Goal: Transaction & Acquisition: Download file/media

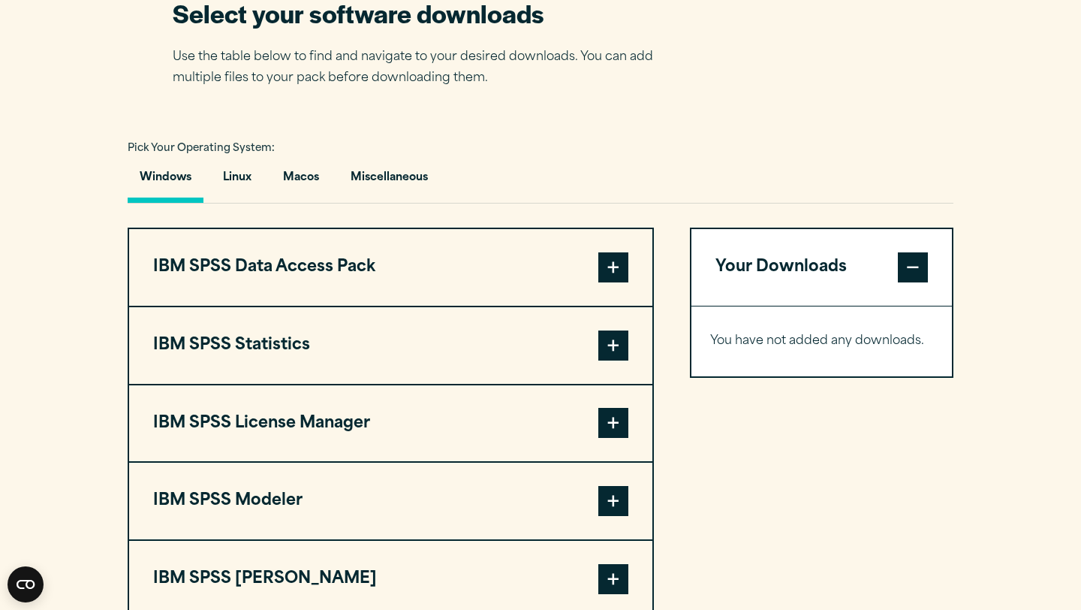
scroll to position [1014, 0]
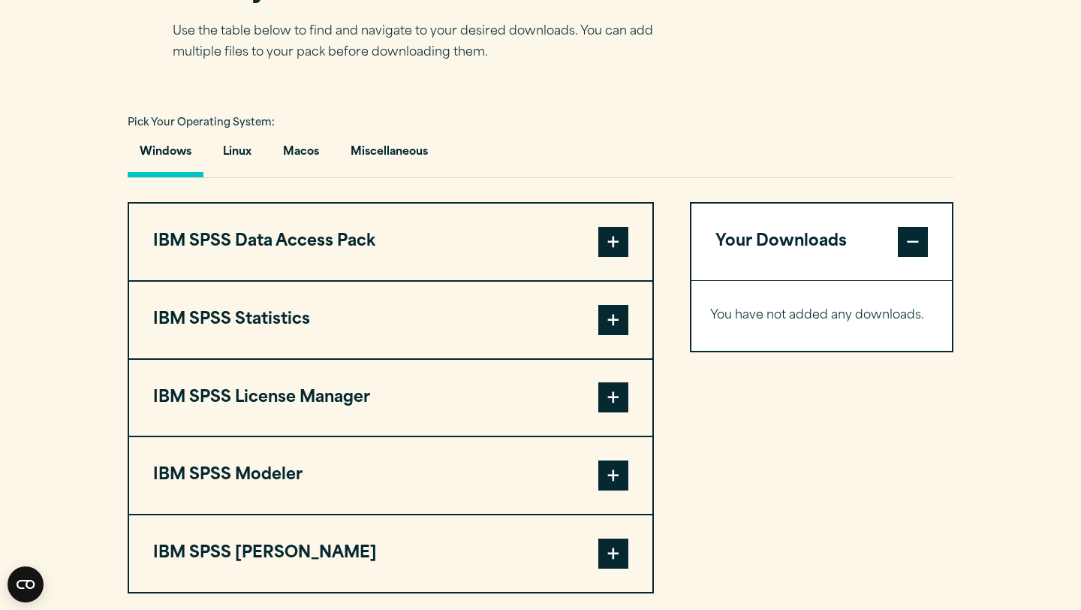
click at [620, 327] on span at bounding box center [613, 320] width 30 height 30
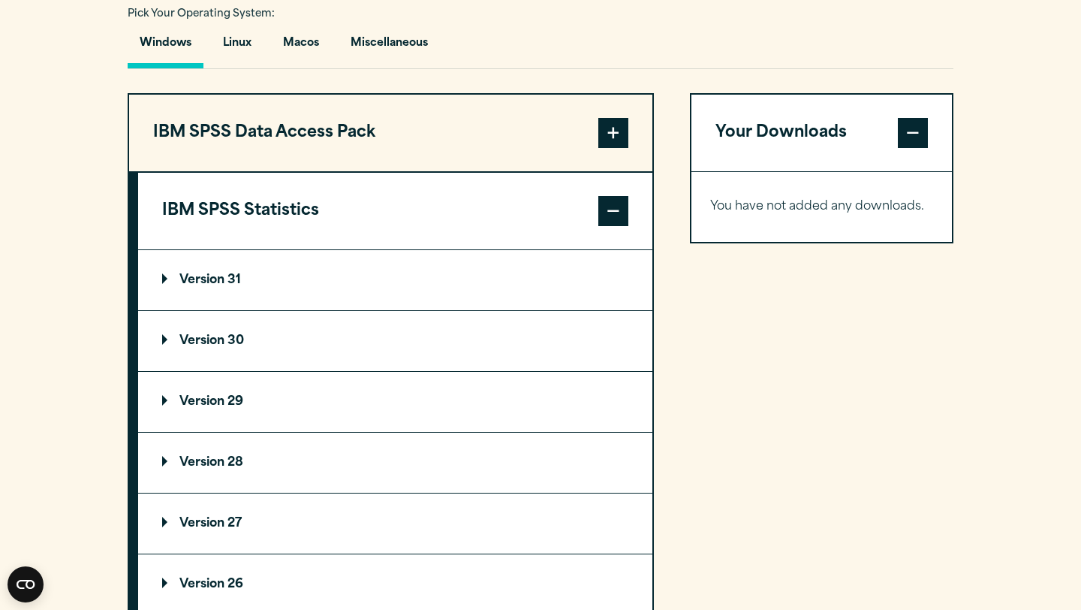
scroll to position [1122, 0]
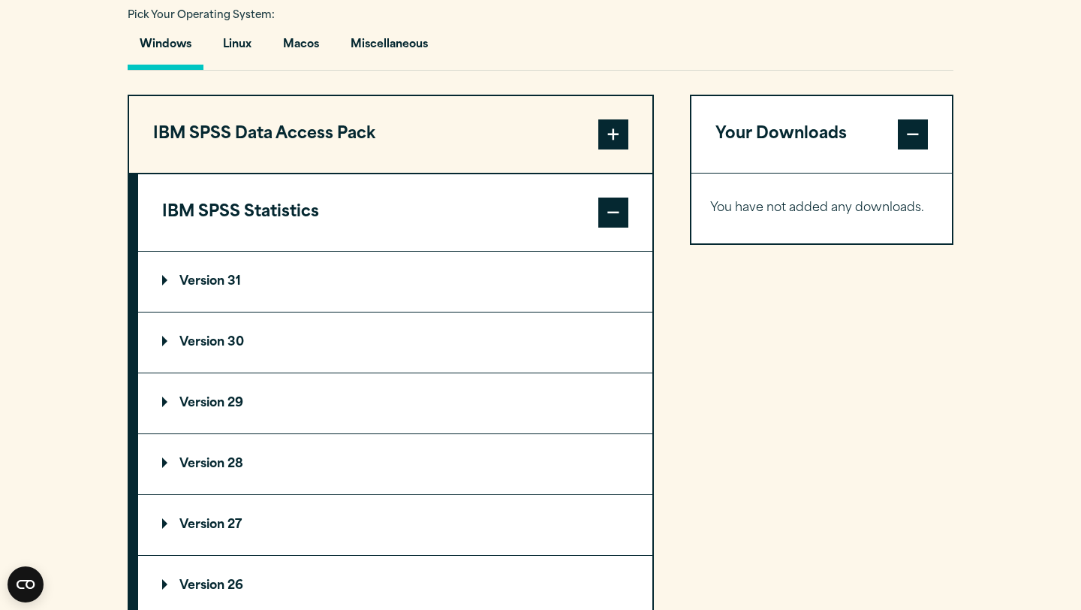
click at [194, 288] on p "Version 31" at bounding box center [201, 282] width 79 height 12
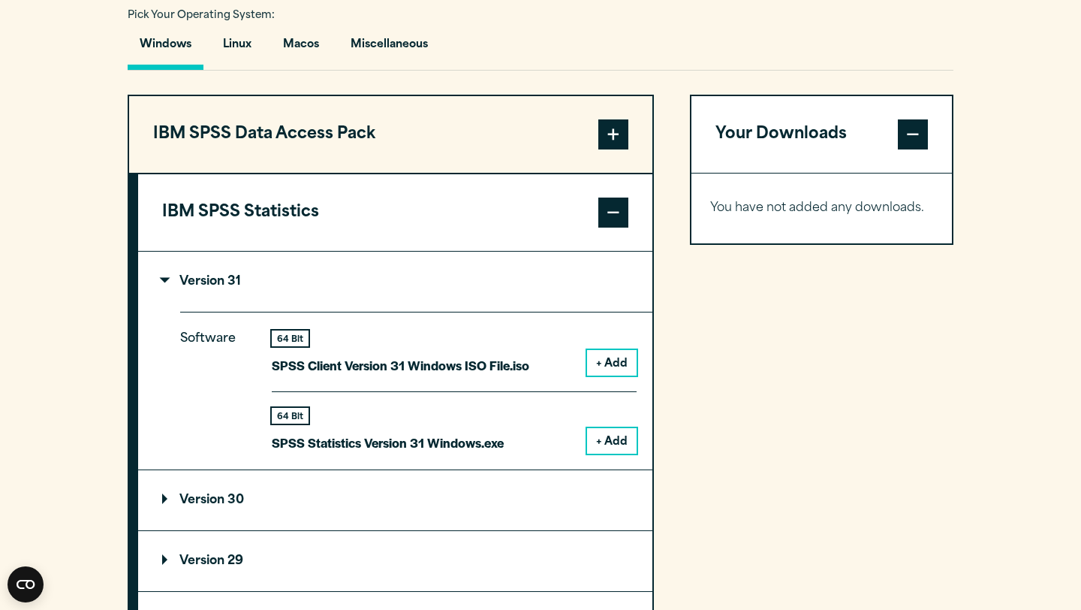
click at [221, 284] on p "Version 31" at bounding box center [201, 282] width 79 height 12
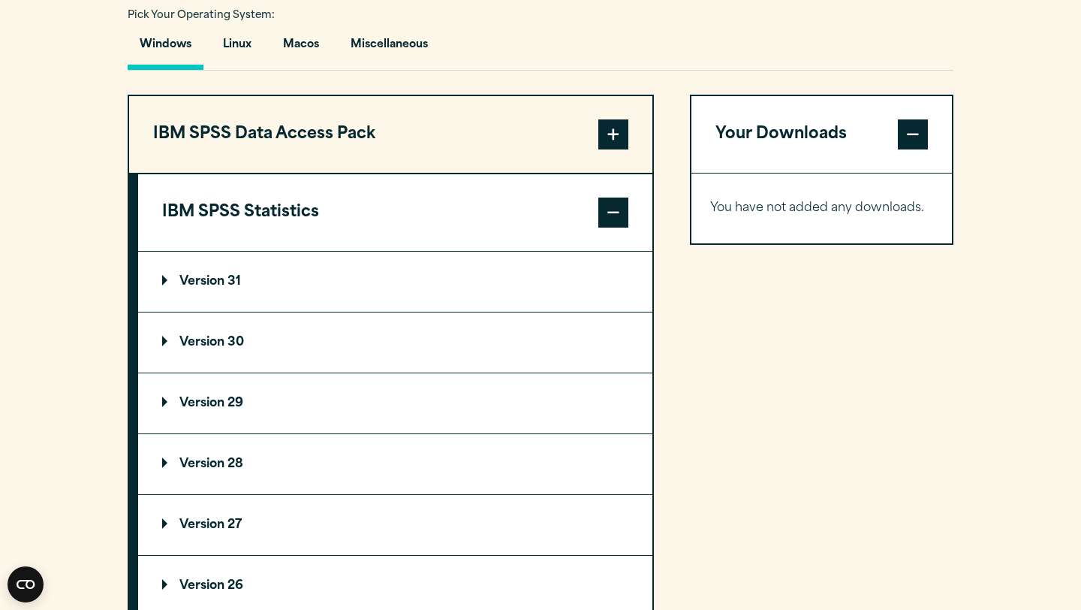
click at [304, 345] on summary "Version 30" at bounding box center [395, 342] width 514 height 60
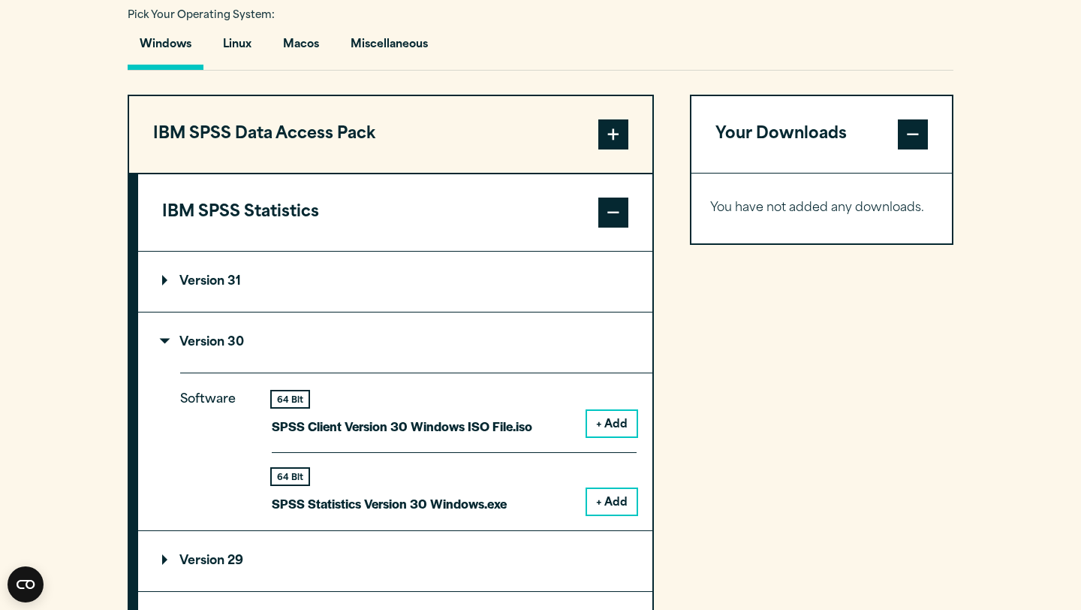
scroll to position [1180, 0]
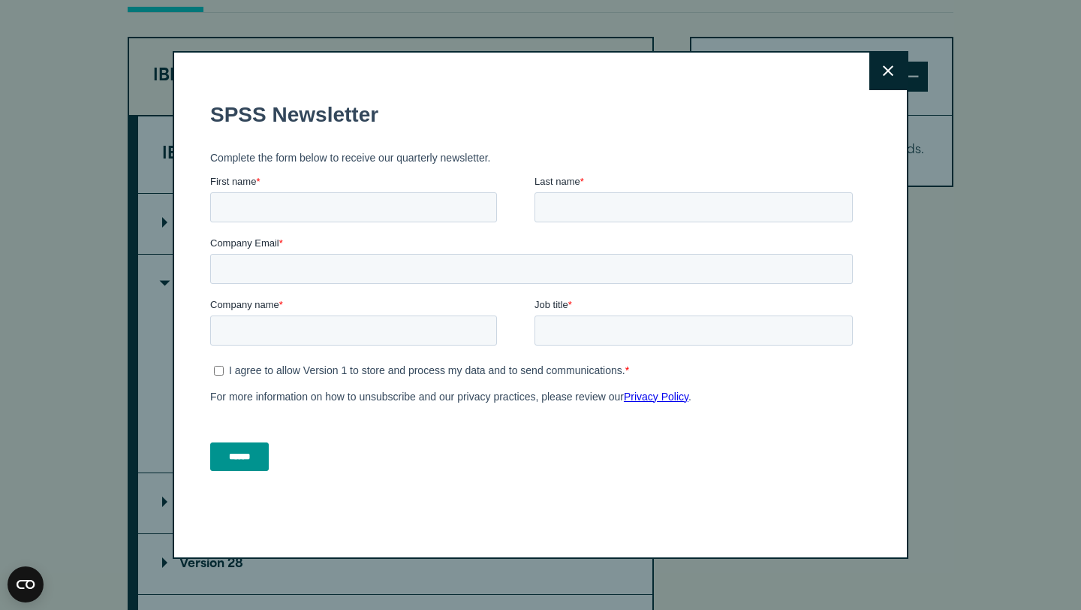
click at [894, 76] on button "Close" at bounding box center [889, 72] width 38 height 38
click at [896, 65] on button "Close" at bounding box center [889, 72] width 38 height 38
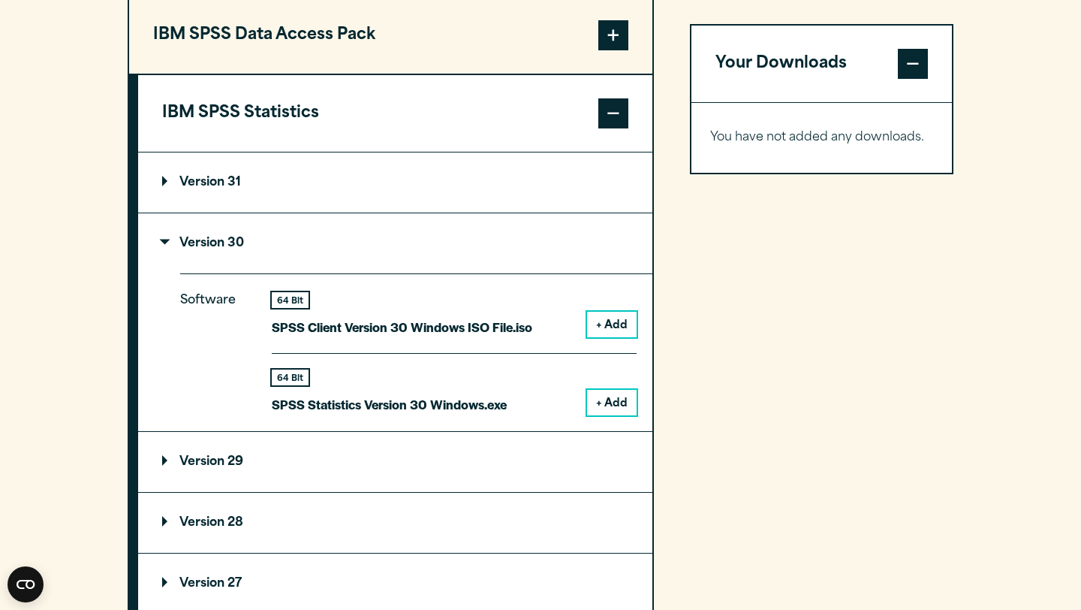
scroll to position [1220, 0]
click at [335, 176] on summary "Version 31" at bounding box center [395, 183] width 514 height 60
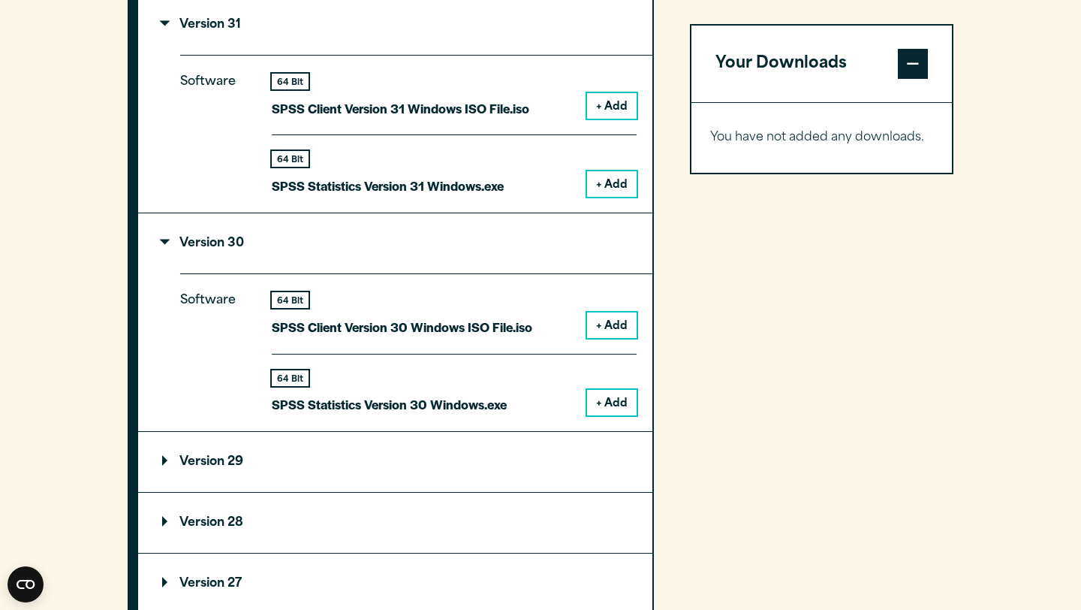
scroll to position [1513, 0]
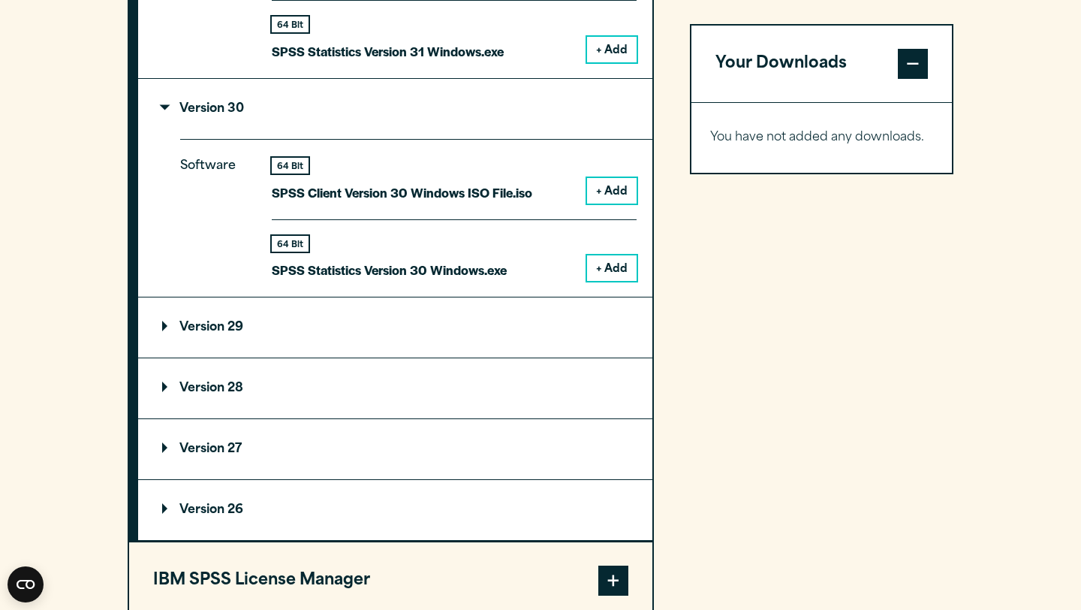
click at [364, 329] on summary "Version 29" at bounding box center [395, 327] width 514 height 60
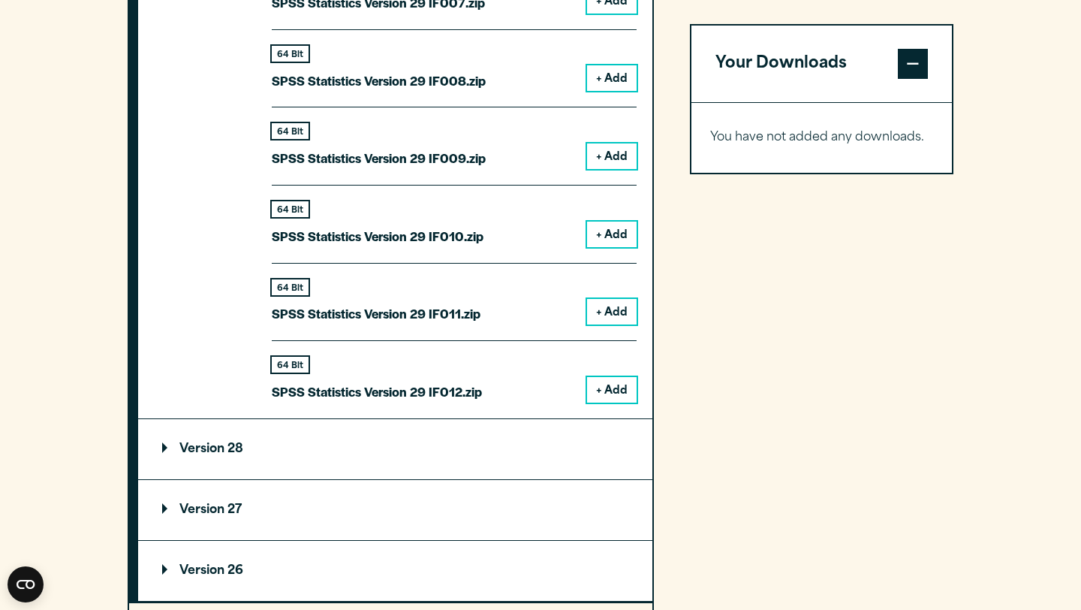
scroll to position [2629, 0]
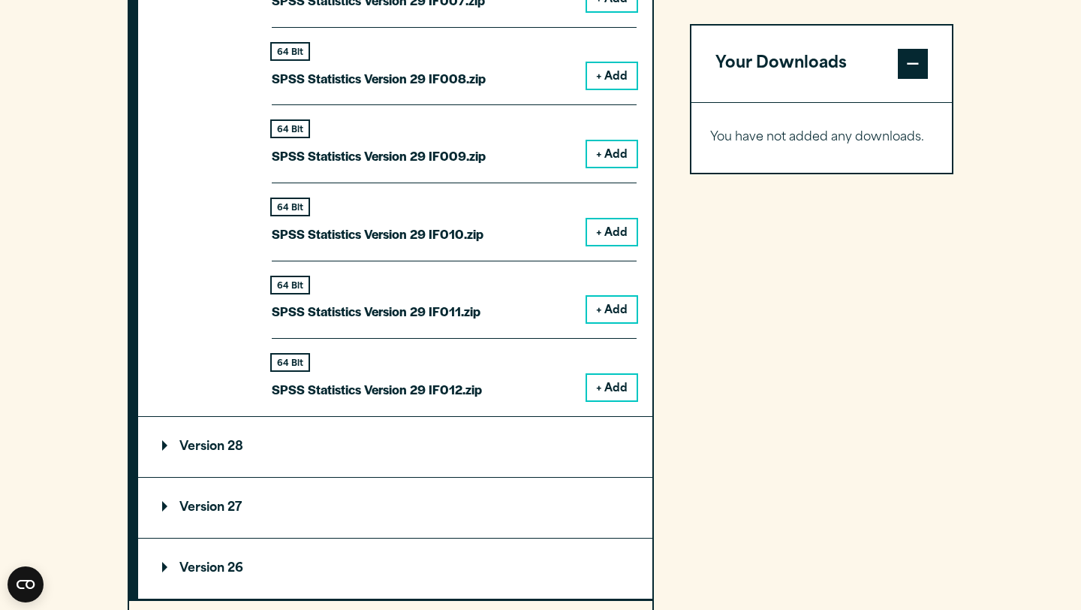
click at [345, 459] on summary "Version 28" at bounding box center [395, 447] width 514 height 60
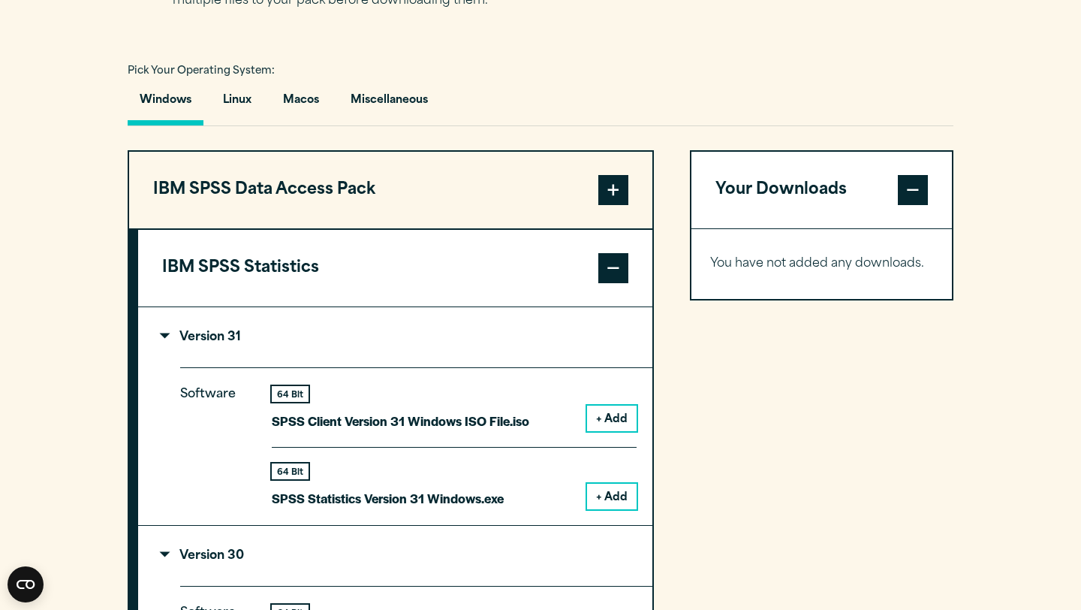
scroll to position [1068, 0]
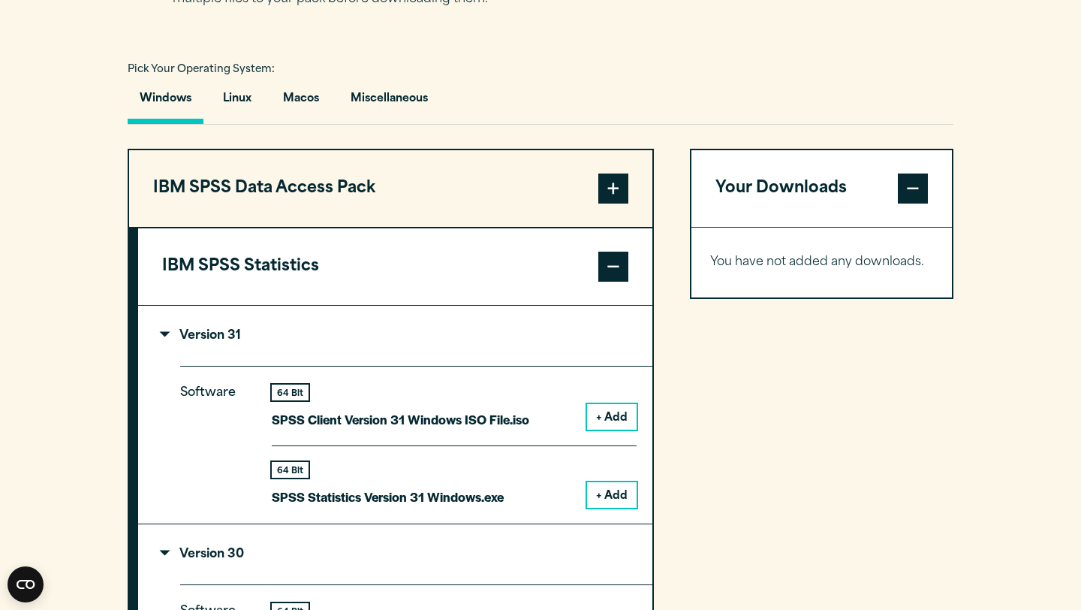
click at [308, 268] on button "IBM SPSS Statistics" at bounding box center [395, 266] width 514 height 77
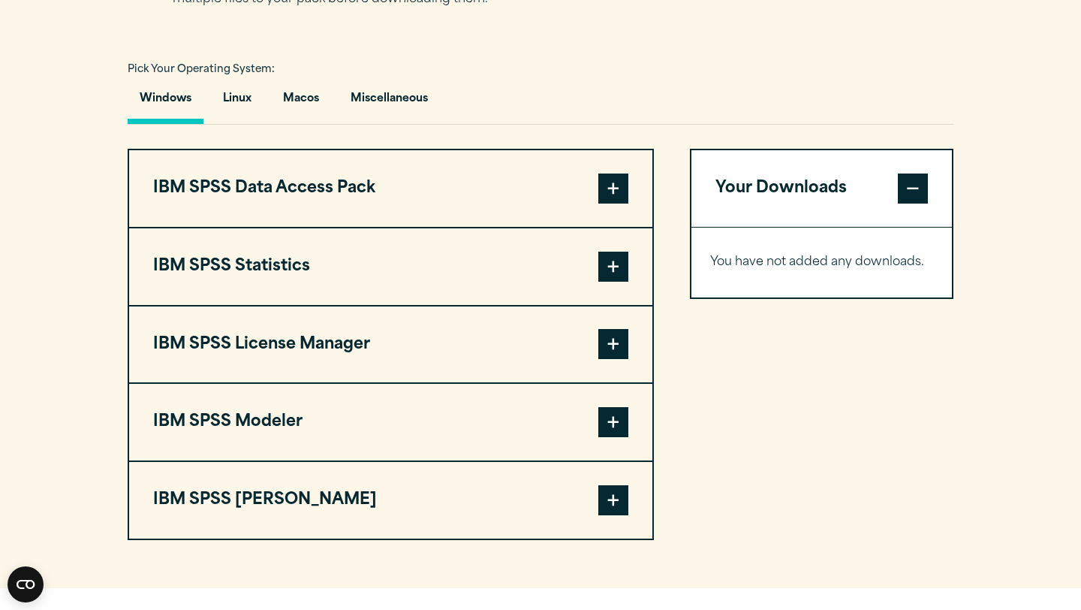
click at [480, 276] on button "IBM SPSS Statistics" at bounding box center [390, 266] width 523 height 77
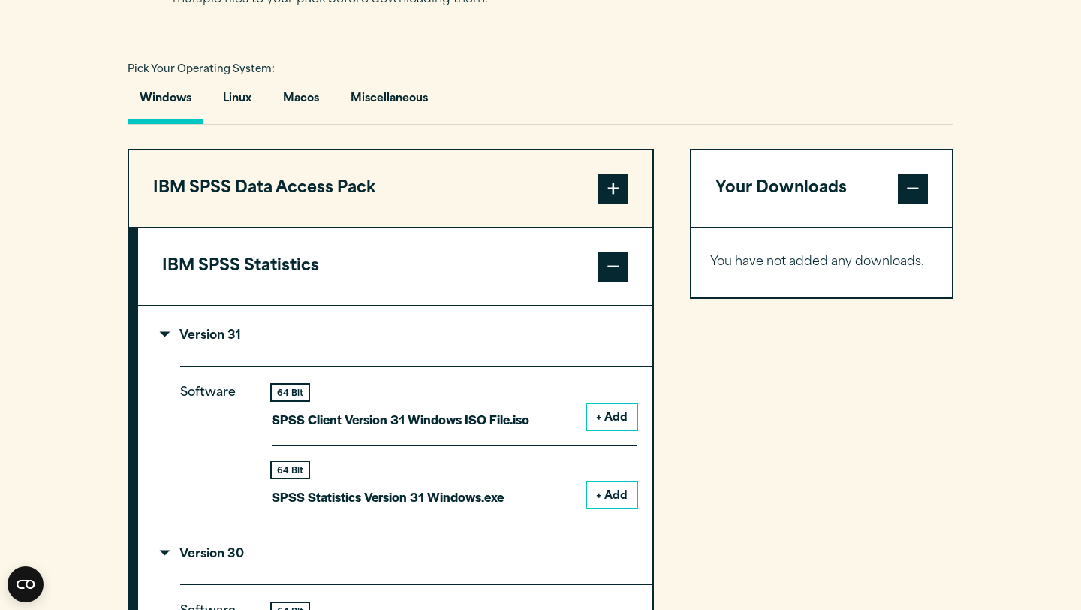
click at [411, 255] on button "IBM SPSS Statistics" at bounding box center [395, 266] width 514 height 77
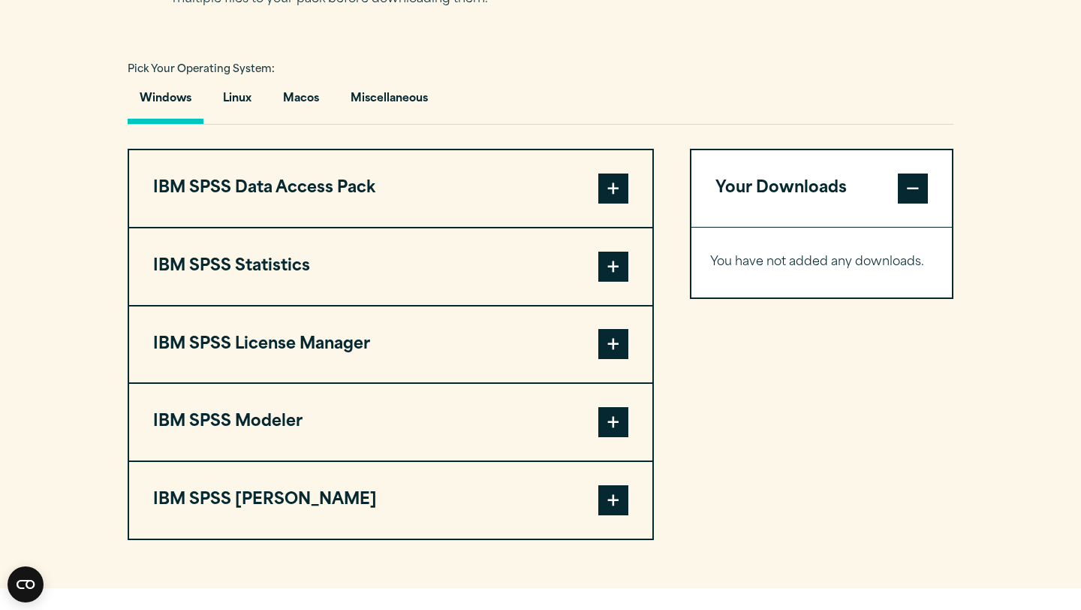
click at [464, 332] on button "IBM SPSS License Manager" at bounding box center [390, 344] width 523 height 77
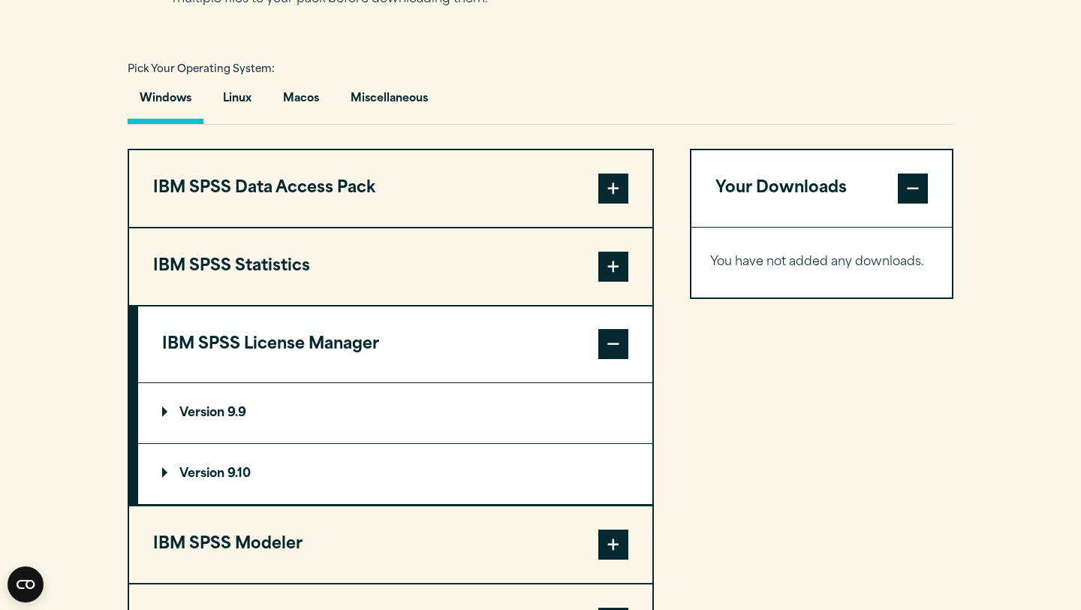
click at [442, 339] on button "IBM SPSS License Manager" at bounding box center [395, 344] width 514 height 77
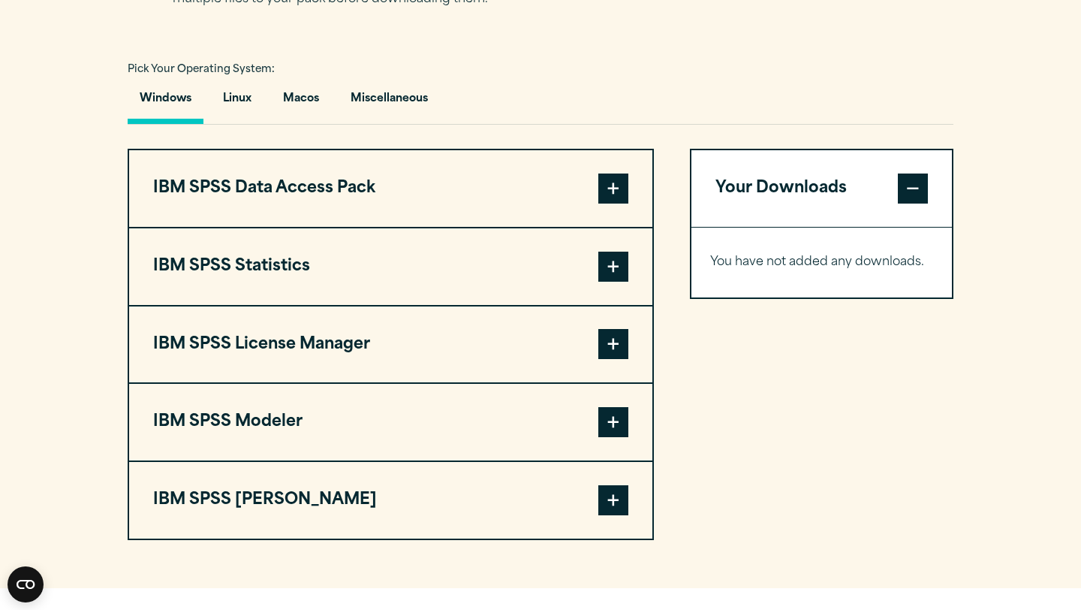
click at [484, 271] on button "IBM SPSS Statistics" at bounding box center [390, 266] width 523 height 77
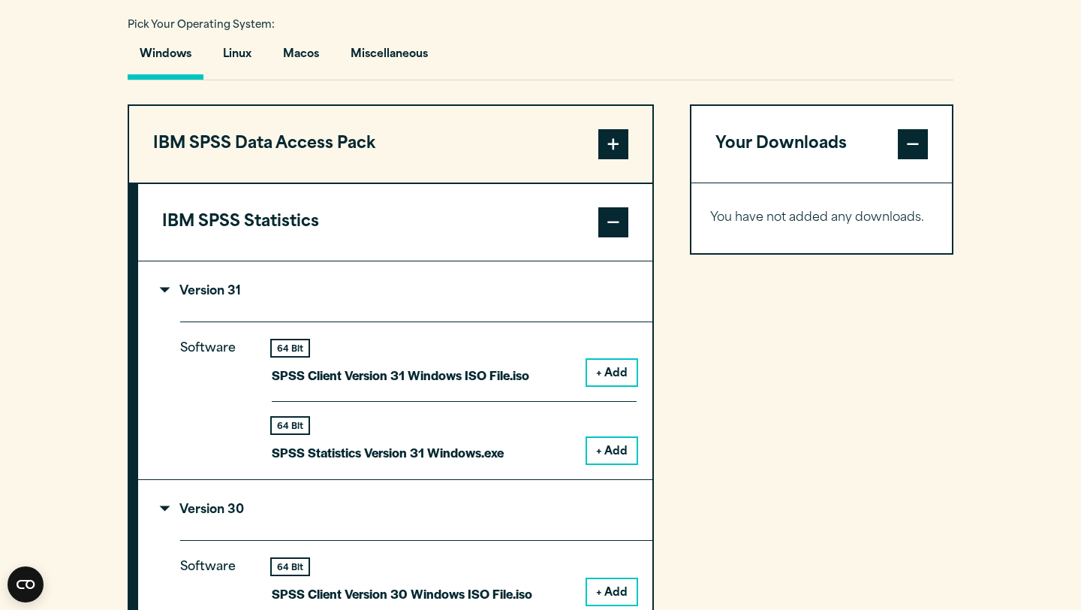
scroll to position [1113, 0]
click at [303, 65] on button "Macos" at bounding box center [301, 57] width 60 height 43
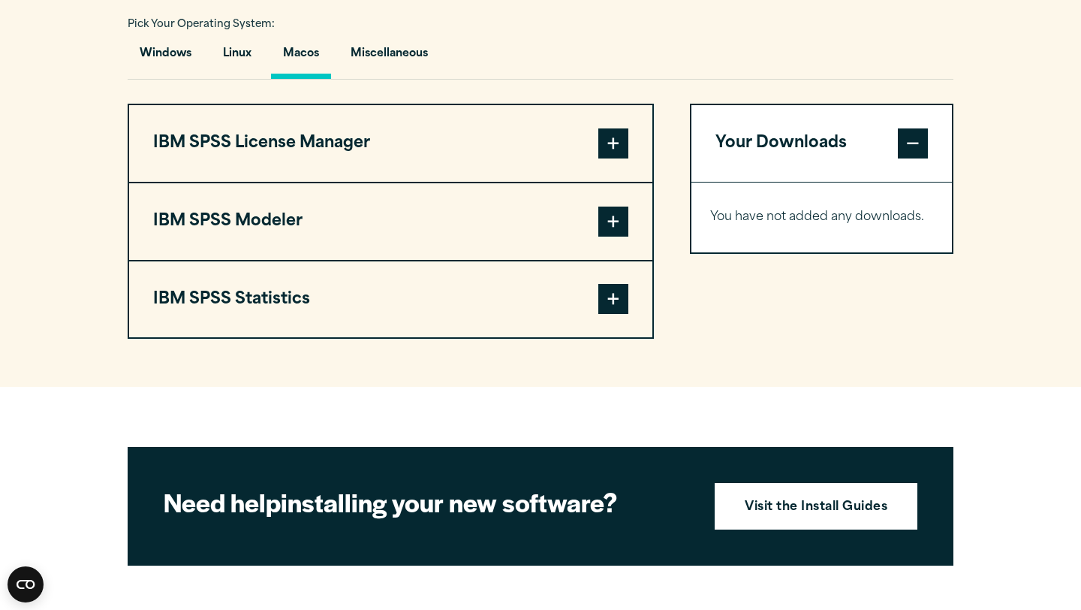
click at [454, 292] on button "IBM SPSS Statistics" at bounding box center [390, 299] width 523 height 77
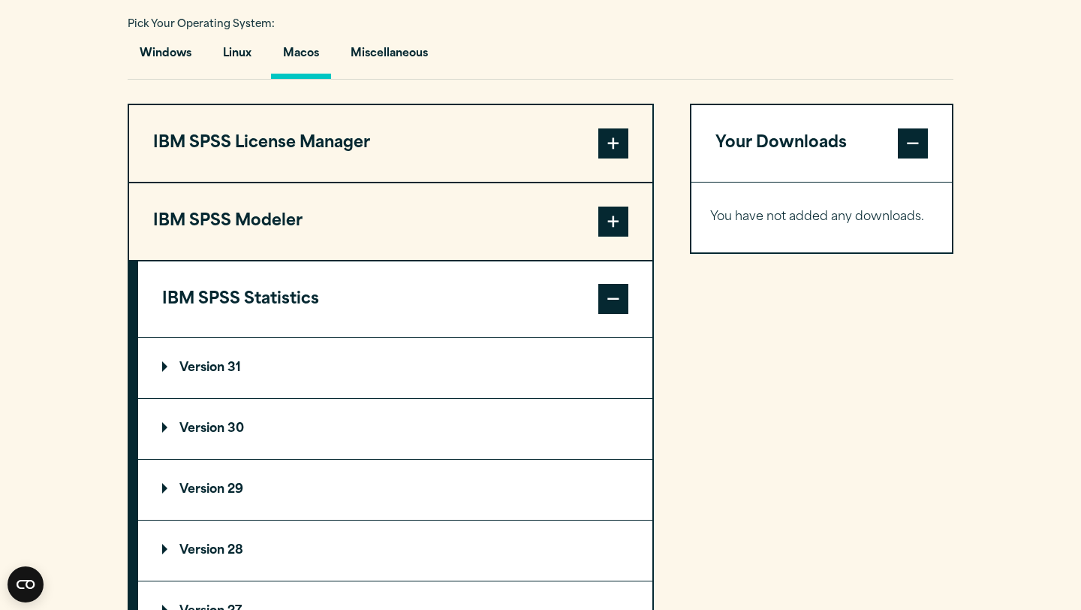
scroll to position [1150, 0]
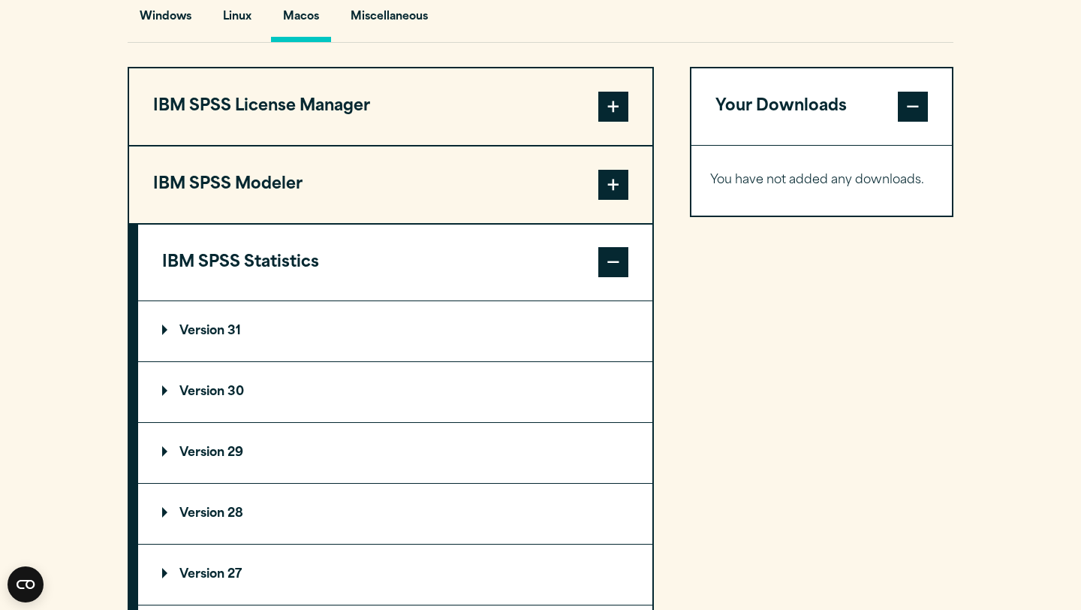
click at [442, 389] on summary "Version 30" at bounding box center [395, 392] width 514 height 60
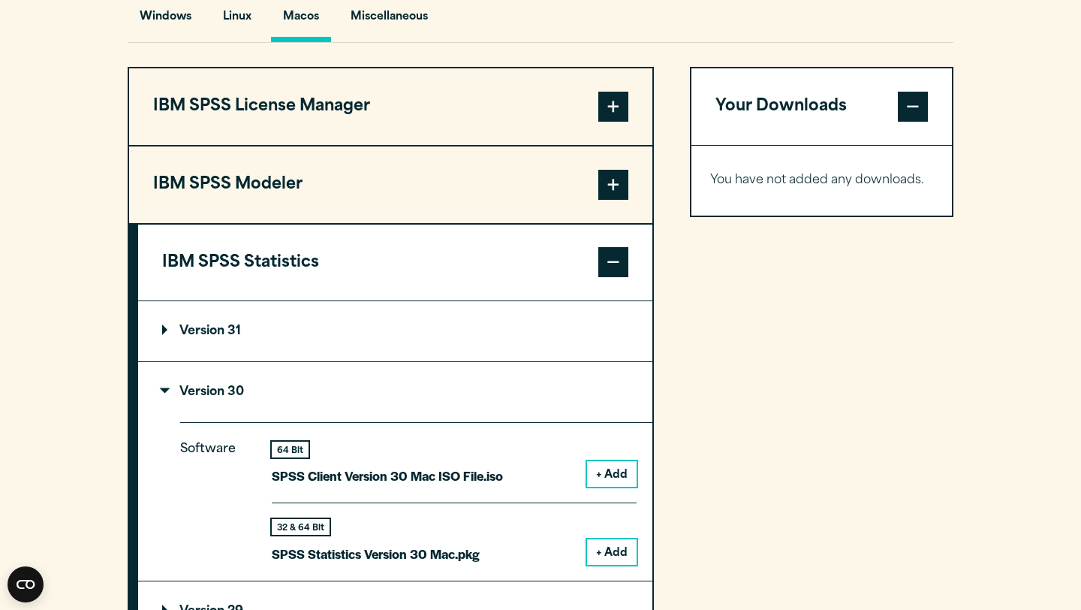
scroll to position [1231, 0]
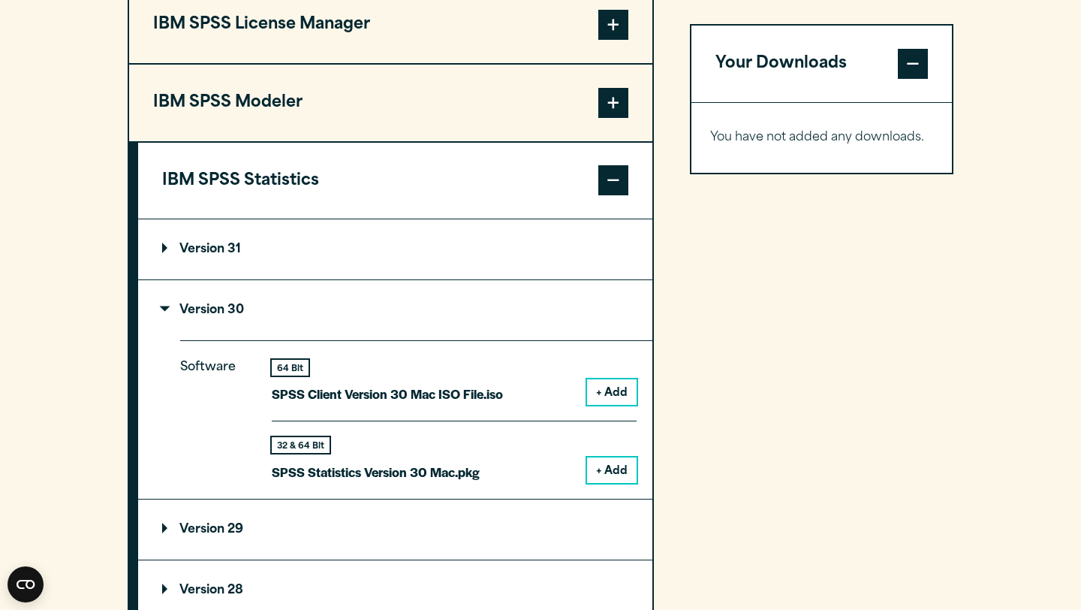
click at [610, 476] on button "+ Add" at bounding box center [612, 470] width 50 height 26
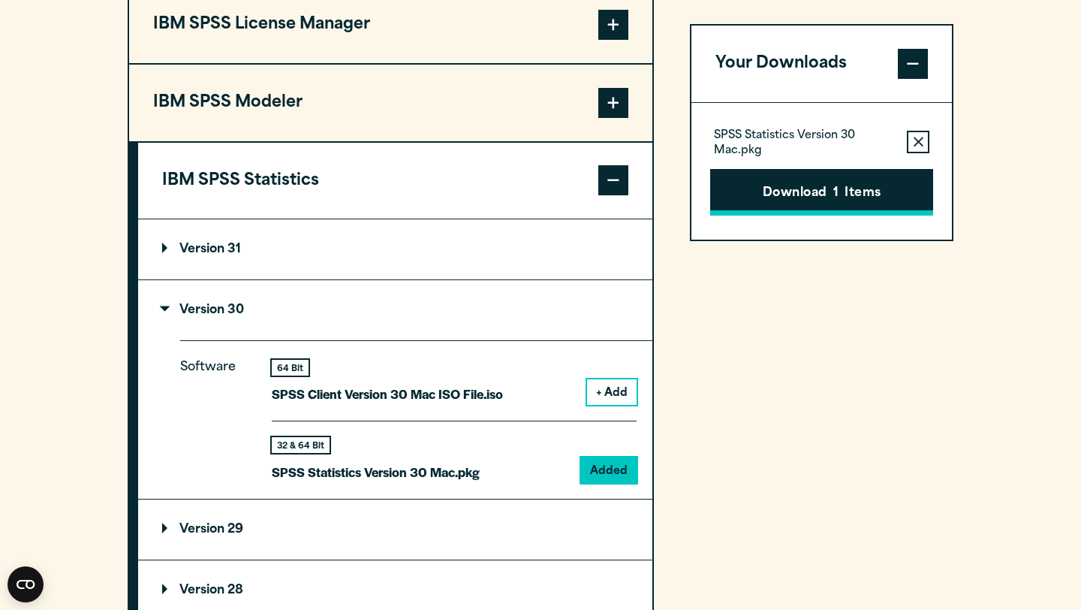
click at [854, 205] on button "Download 1 Items" at bounding box center [821, 192] width 223 height 47
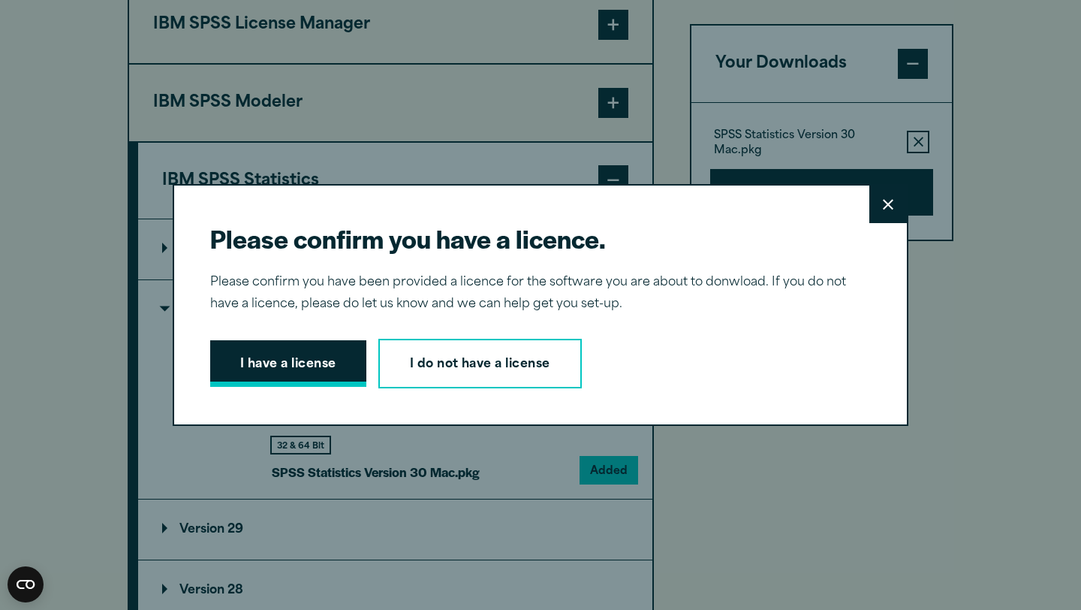
click at [329, 374] on button "I have a license" at bounding box center [288, 363] width 156 height 47
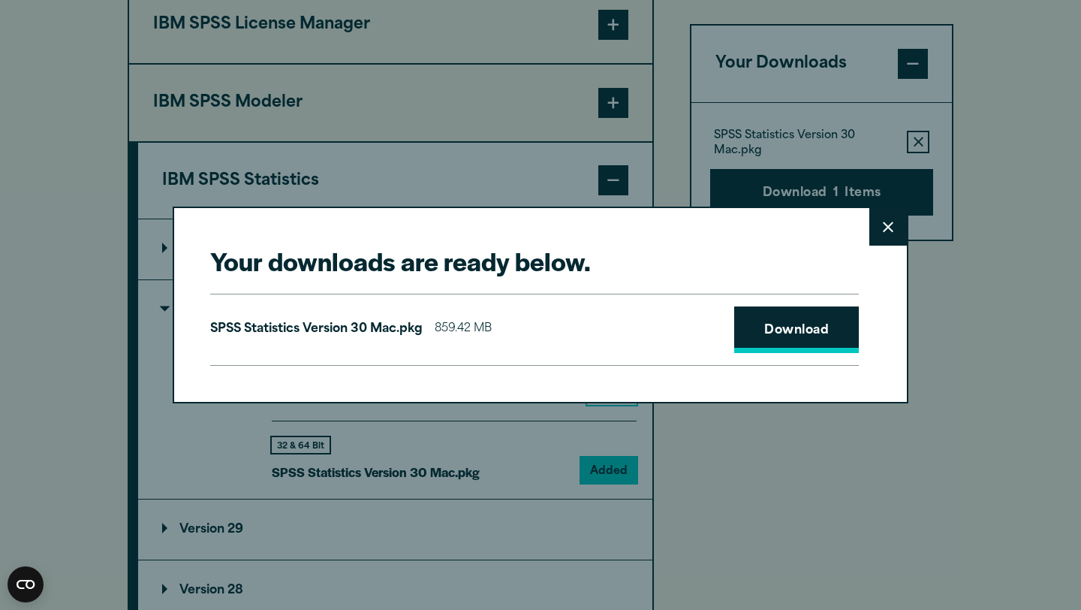
click at [799, 336] on link "Download" at bounding box center [796, 329] width 125 height 47
